Goal: Check status: Check status

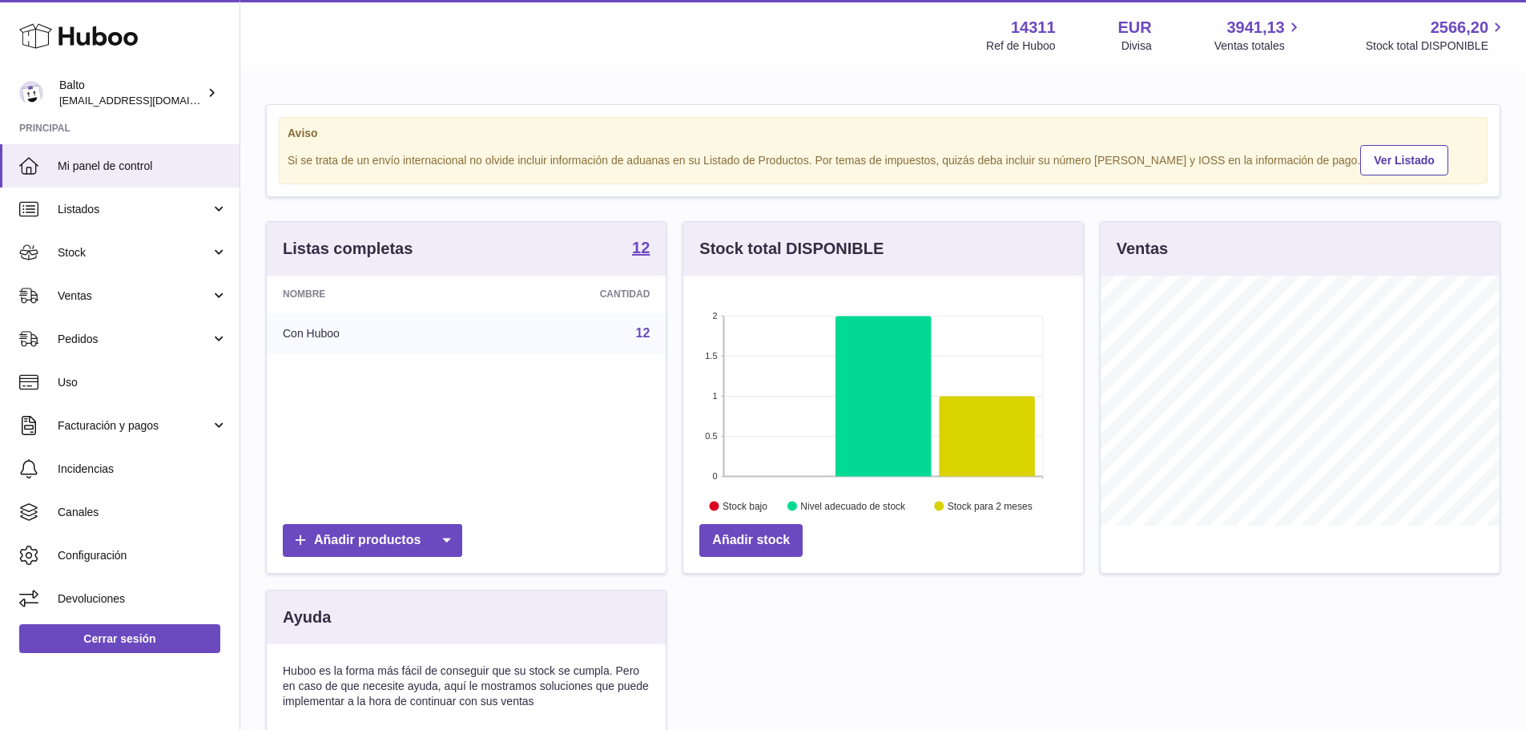
scroll to position [250, 400]
click at [101, 303] on span "Ventas" at bounding box center [134, 295] width 153 height 15
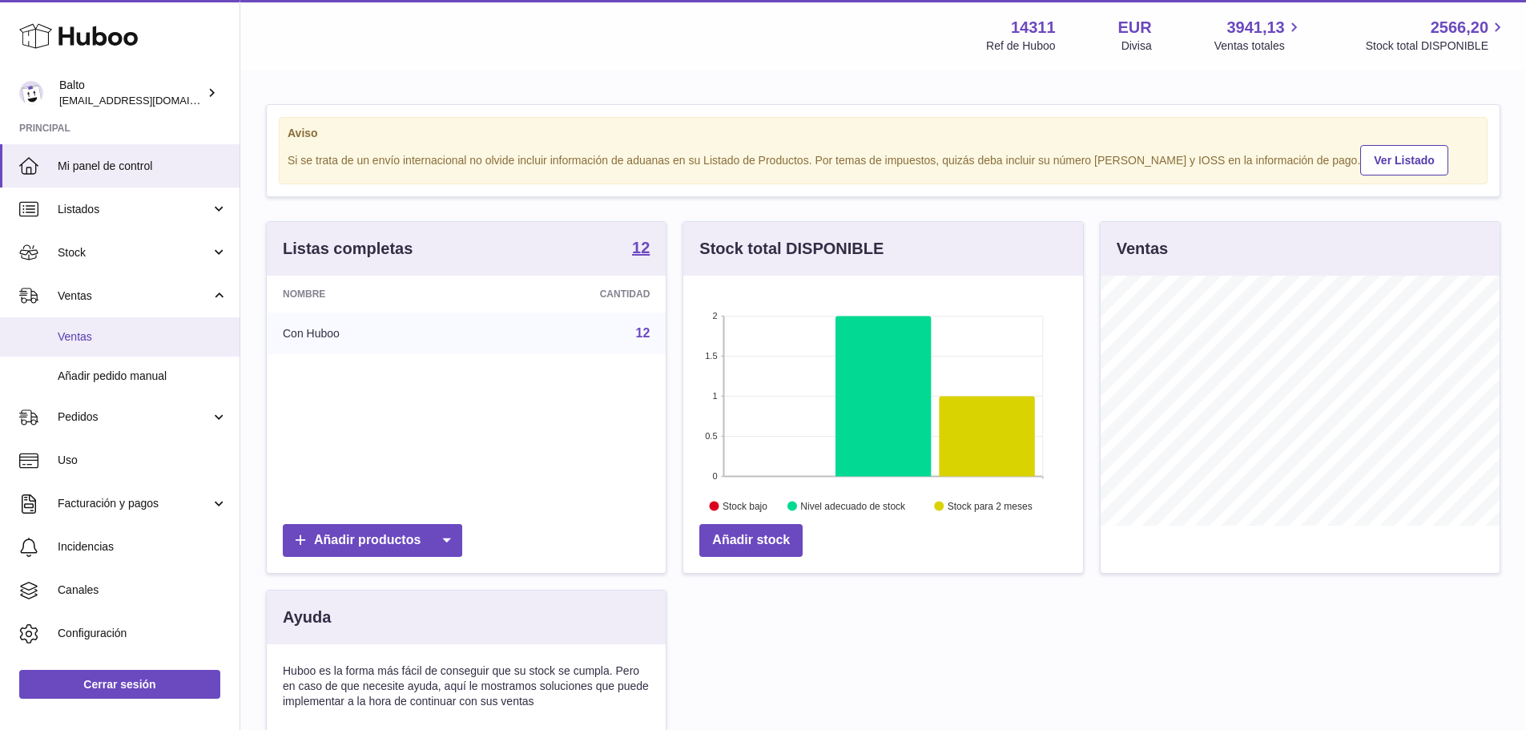
click at [102, 339] on span "Ventas" at bounding box center [143, 336] width 170 height 15
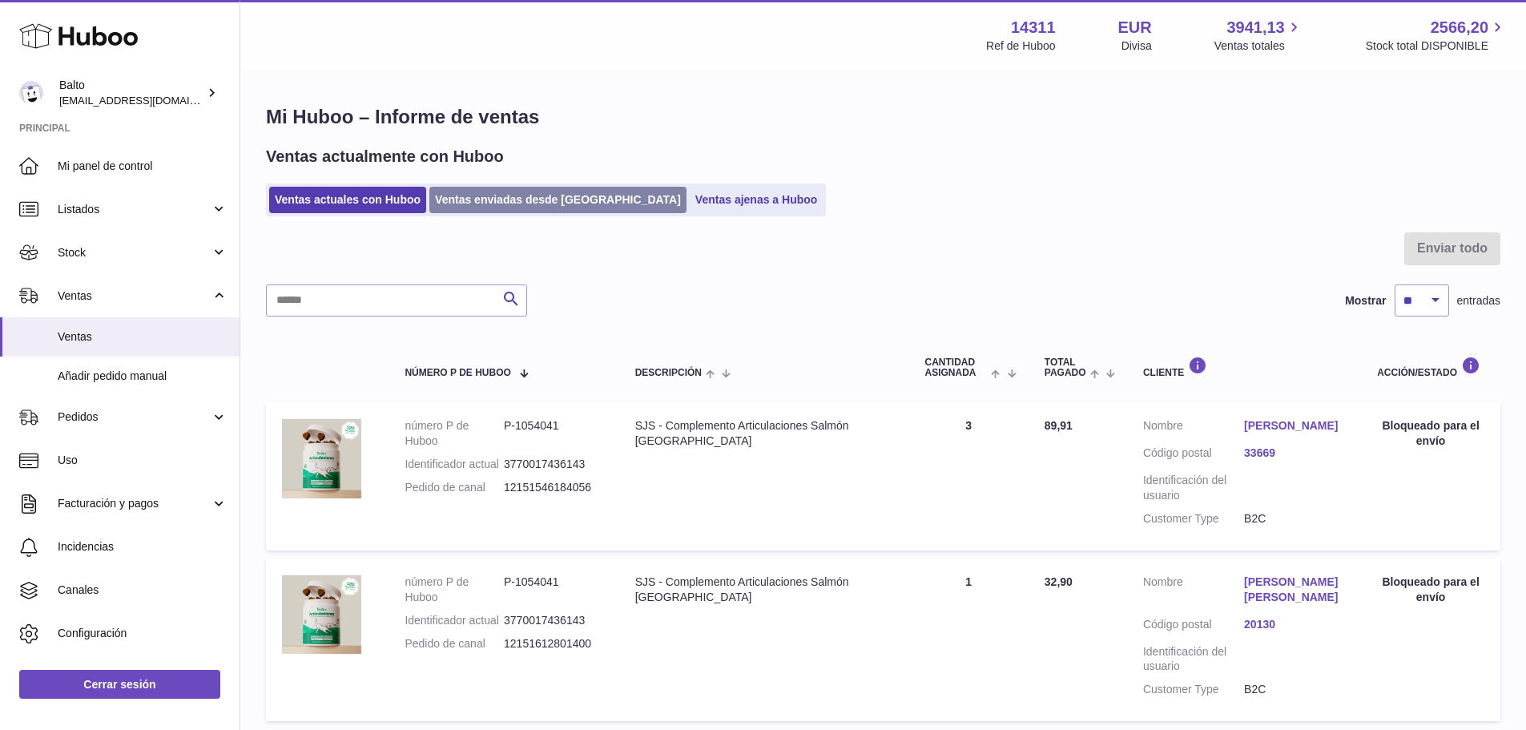
click at [496, 203] on link "Ventas enviadas desde [GEOGRAPHIC_DATA]" at bounding box center [557, 200] width 257 height 26
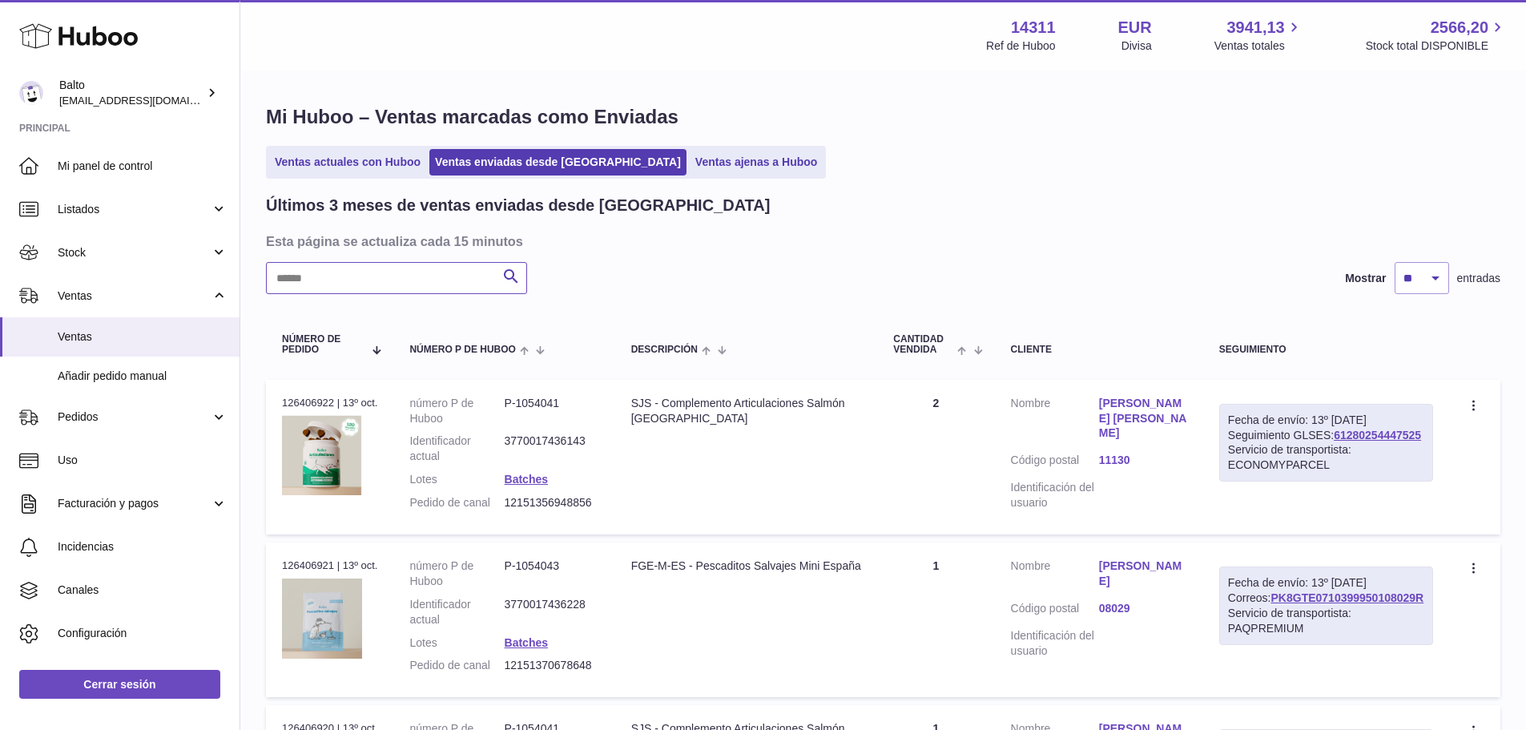
click at [405, 280] on input "text" at bounding box center [396, 278] width 261 height 32
paste input "**********"
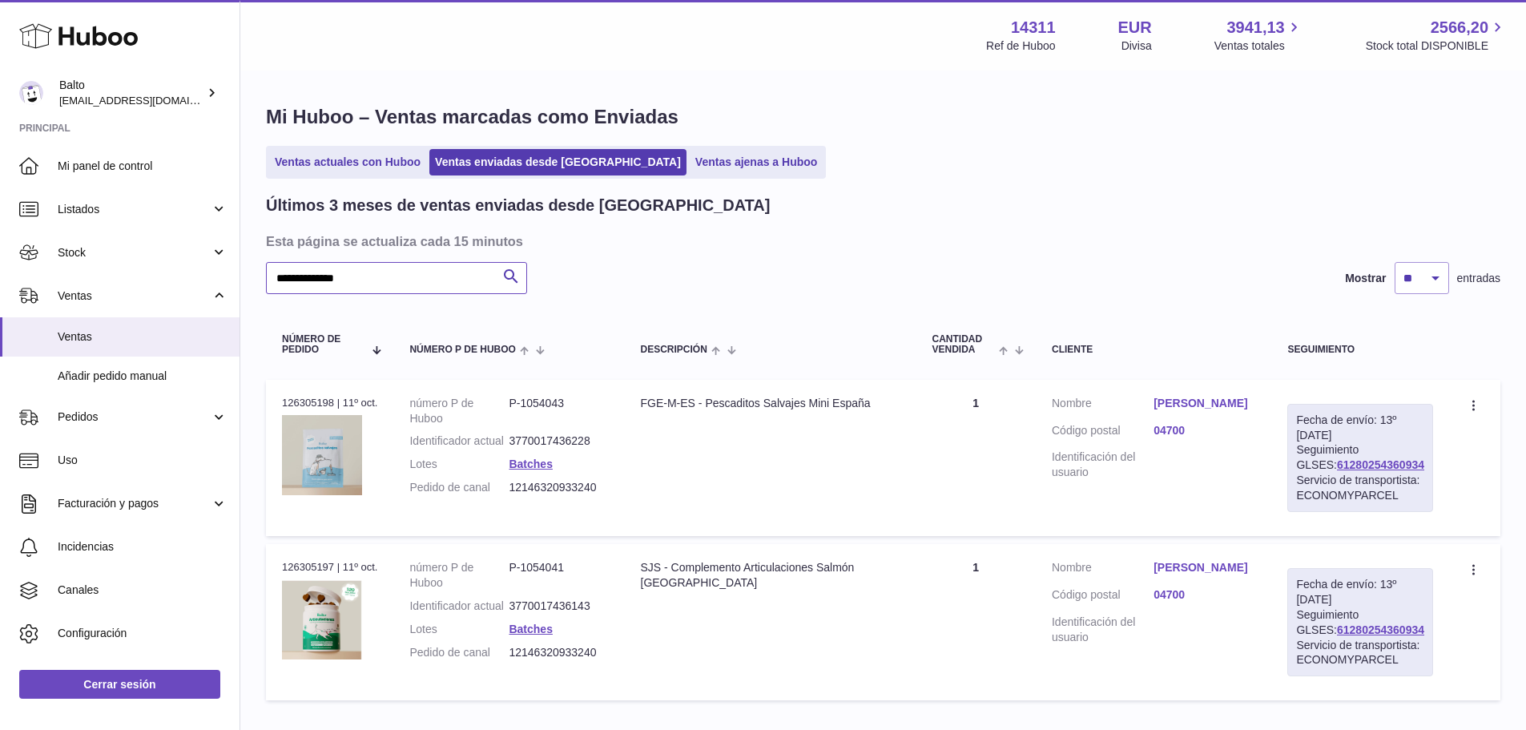
type input "**********"
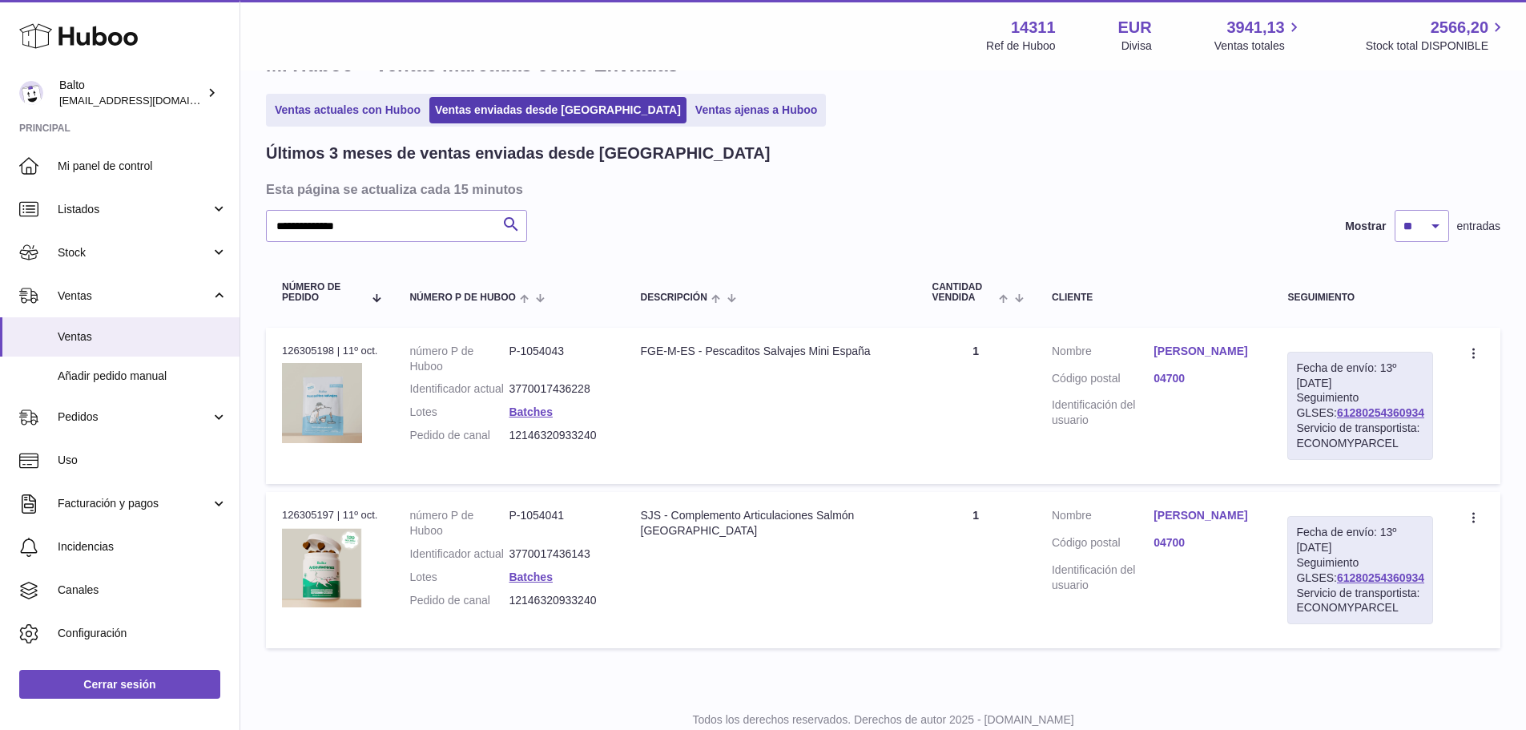
scroll to position [80, 0]
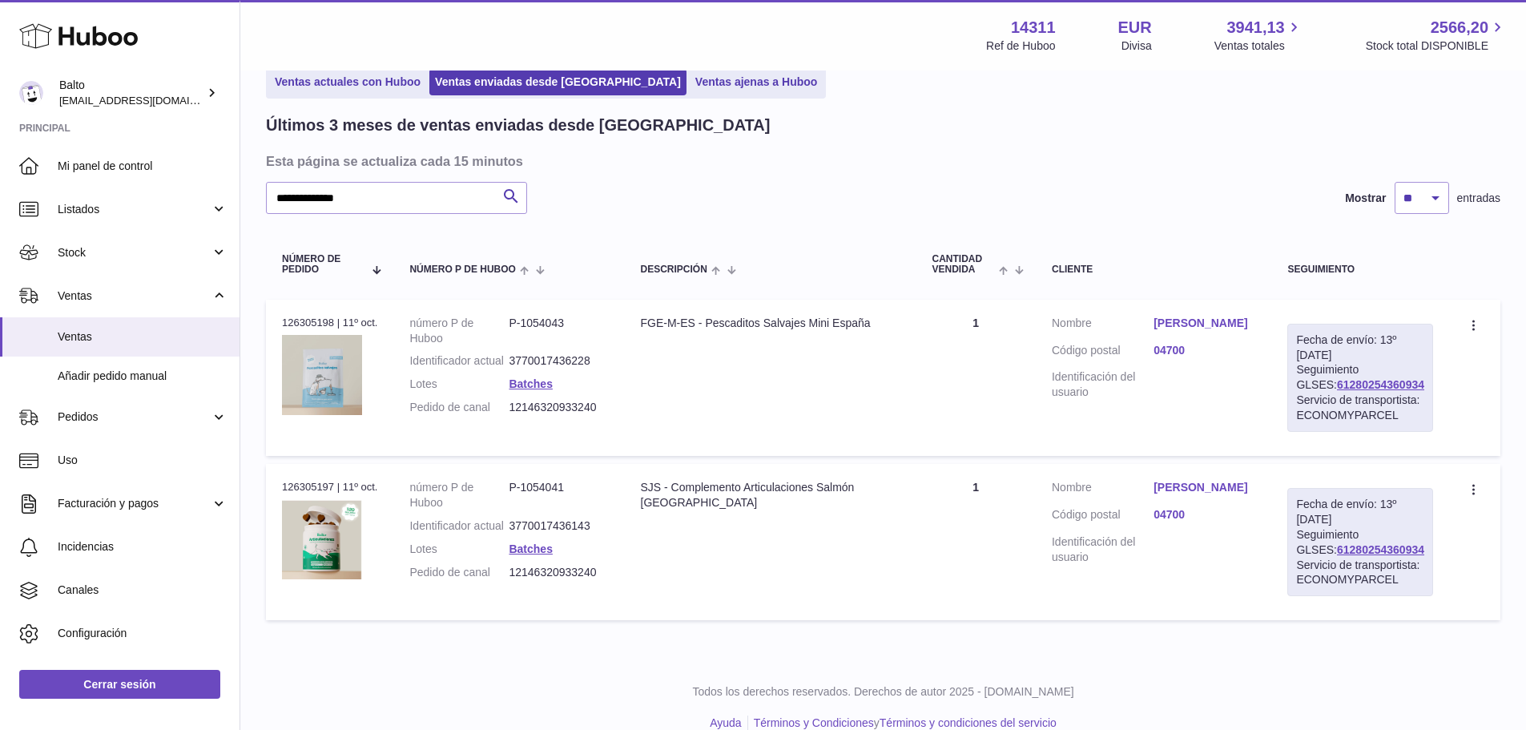
click at [1182, 319] on link "[PERSON_NAME]" at bounding box center [1204, 323] width 102 height 15
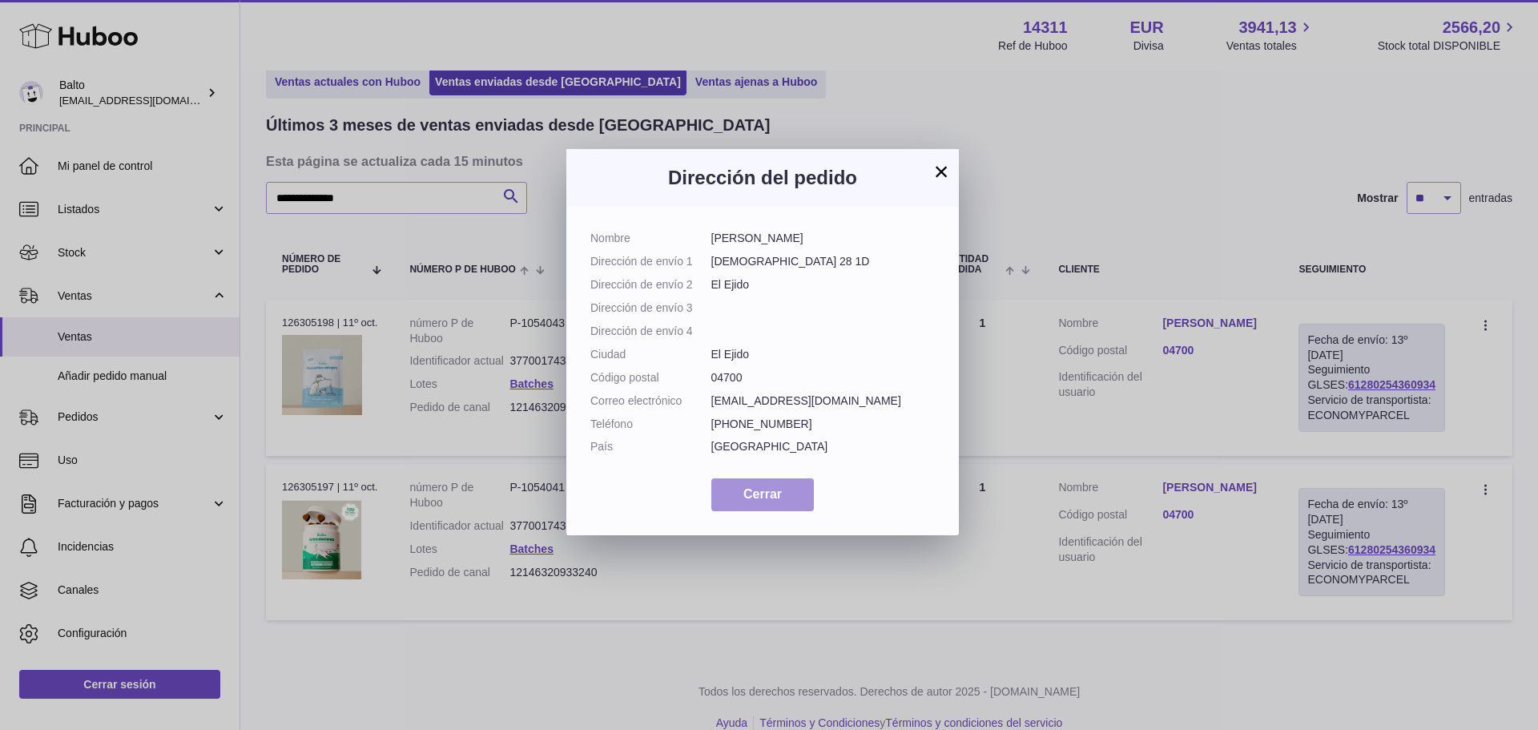
click at [762, 501] on span "Cerrar" at bounding box center [762, 494] width 38 height 14
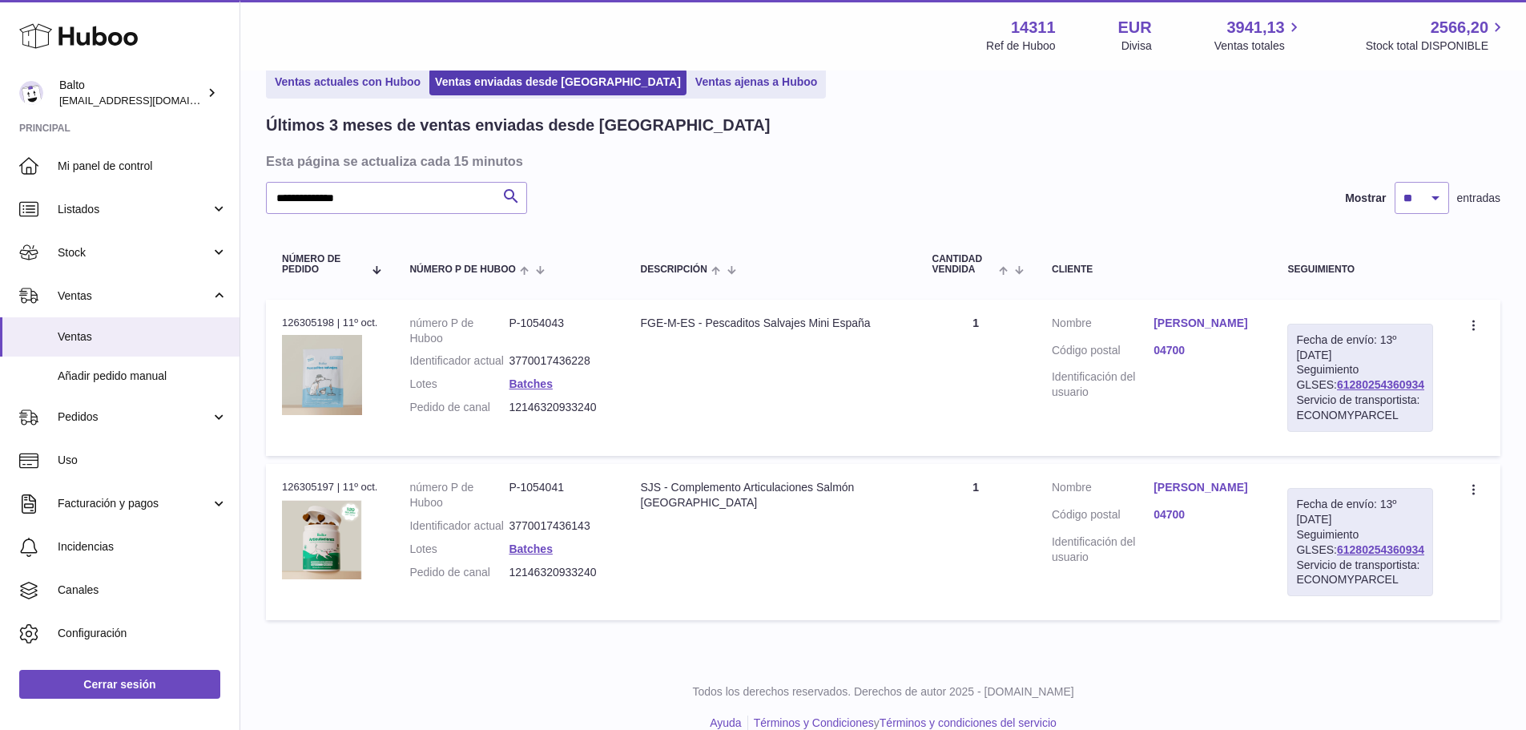
drag, startPoint x: 1402, startPoint y: 380, endPoint x: 1305, endPoint y: 328, distance: 110.0
click at [1305, 381] on div "Fecha de envío: 13º [DATE] Seguimiento GLSES: 61280254360934 Servicio de transp…" at bounding box center [1360, 378] width 146 height 108
copy link "61280254360934"
